Goal: Task Accomplishment & Management: Use online tool/utility

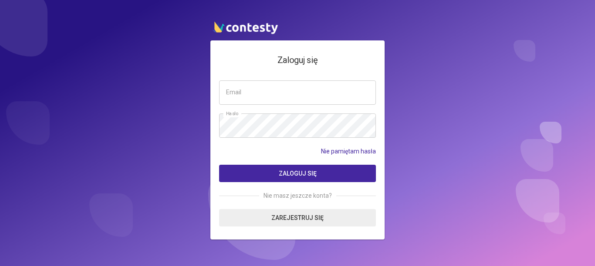
type input "*"
type input "**********"
click at [301, 175] on span "Zaloguj się" at bounding box center [298, 173] width 38 height 7
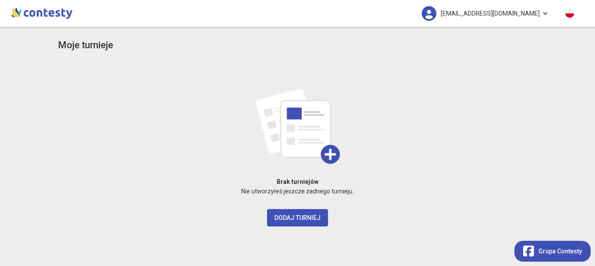
click at [544, 12] on link "[EMAIL_ADDRESS][DOMAIN_NAME]" at bounding box center [485, 13] width 144 height 27
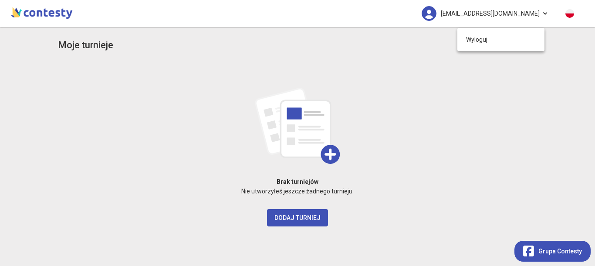
click at [559, 57] on div "Moje turnieje Brak turniejów Nie utworzyłeś jeszcze żadnego turnieju. Dodaj tur…" at bounding box center [297, 146] width 595 height 239
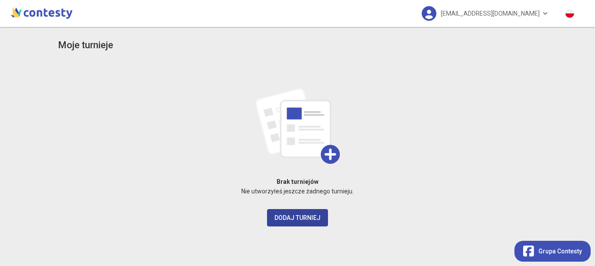
click at [297, 223] on button "Dodaj turniej" at bounding box center [297, 217] width 61 height 17
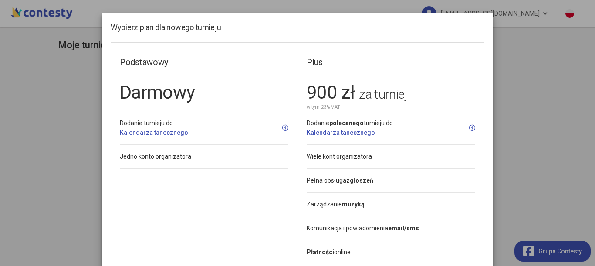
click at [531, 46] on modal-container "Wybierz plan dla nowego turnieju Podstawowy Darmowy Dodanie turnieju do Kalenda…" at bounding box center [297, 133] width 595 height 266
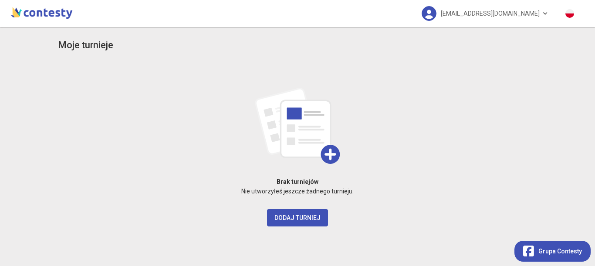
click at [83, 48] on h3 "Moje turnieje" at bounding box center [85, 45] width 55 height 15
click at [331, 160] on img at bounding box center [297, 126] width 85 height 76
